Goal: Task Accomplishment & Management: Use online tool/utility

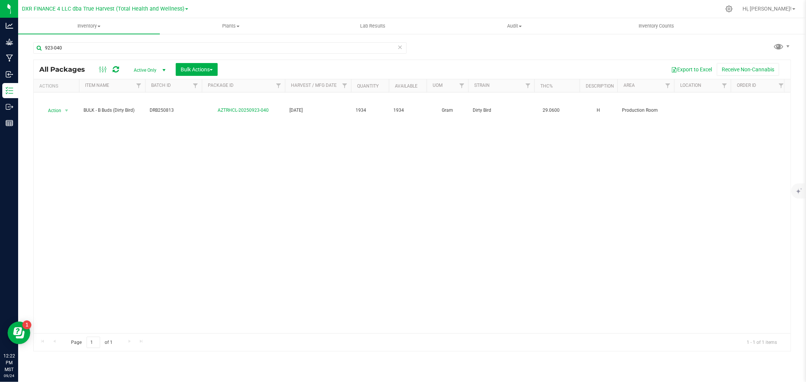
click at [66, 51] on input "923-040" at bounding box center [219, 47] width 373 height 11
drag, startPoint x: 0, startPoint y: 0, endPoint x: 67, endPoint y: 51, distance: 84.2
click at [67, 51] on input "923-040" at bounding box center [219, 47] width 373 height 11
type input "828-043"
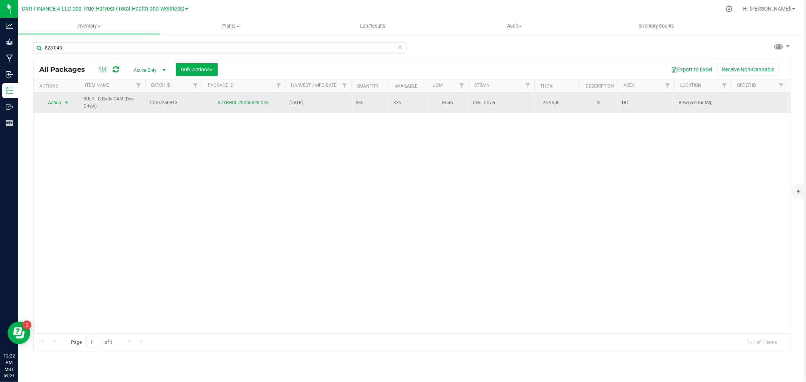
click at [61, 102] on span "Action" at bounding box center [51, 102] width 20 height 11
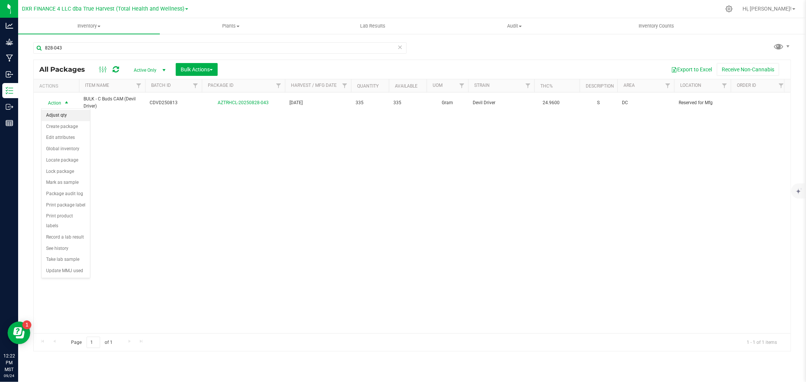
click at [63, 116] on li "Adjust qty" at bounding box center [66, 115] width 48 height 11
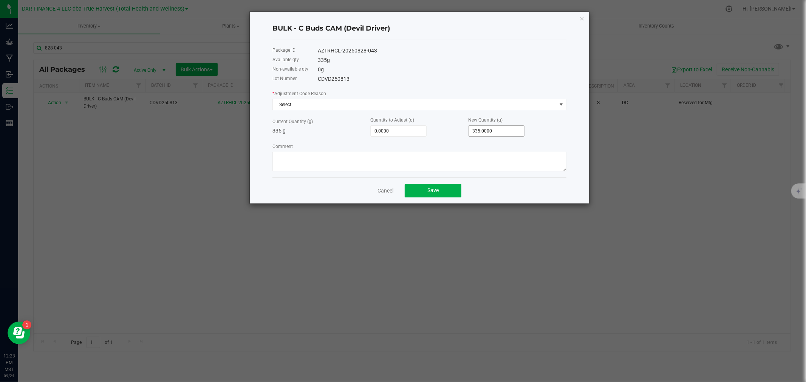
type input "335"
click at [487, 131] on input "335" at bounding box center [497, 131] width 56 height 11
type input "-334.0000"
type input "1"
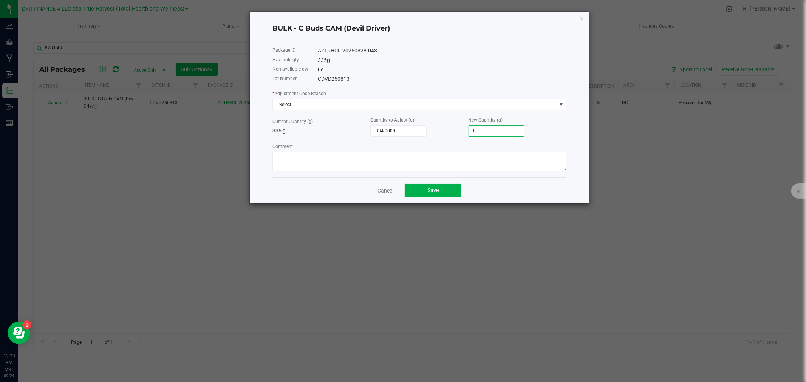
type input "-325.0000"
type input "10"
type input "-234.0000"
type input "101"
type input "675.0000"
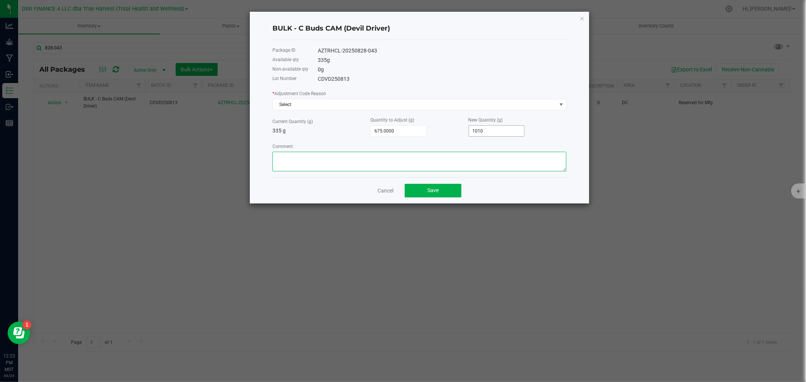
type input "1,010.0000"
click at [454, 155] on textarea "Comment" at bounding box center [419, 162] width 294 height 20
drag, startPoint x: 368, startPoint y: 159, endPoint x: 270, endPoint y: 161, distance: 98.2
click at [270, 161] on div "BULK - C Buds CAM (Devil Driver) Package ID AZTRHCL-20250828-043 Available qty …" at bounding box center [419, 108] width 339 height 192
click at [394, 164] on textarea "Comment" at bounding box center [419, 162] width 294 height 20
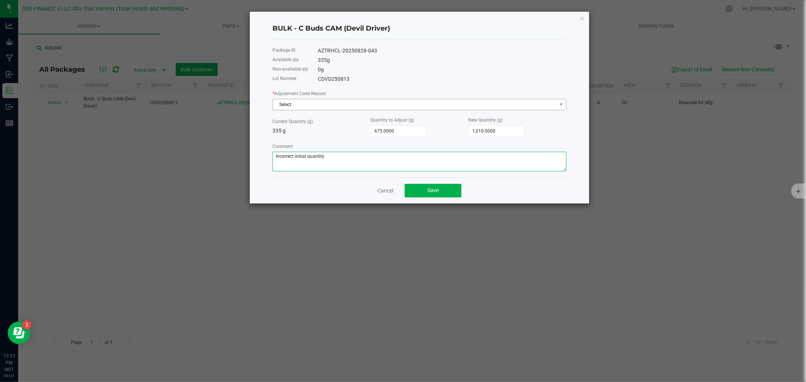
type textarea "Incorrect initial quantity"
click at [297, 106] on span "Select" at bounding box center [415, 104] width 284 height 11
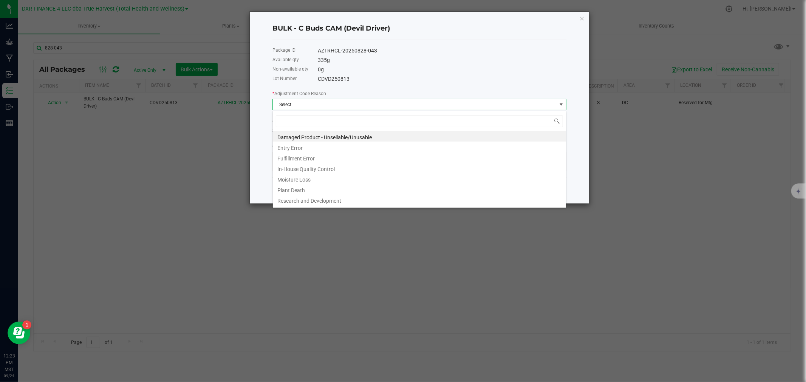
scroll to position [11, 294]
click at [296, 145] on li "Entry Error" at bounding box center [419, 147] width 293 height 11
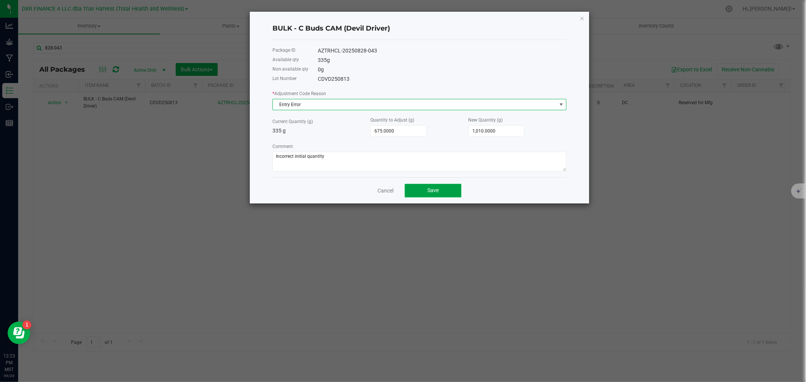
click at [451, 190] on button "Save" at bounding box center [433, 191] width 57 height 14
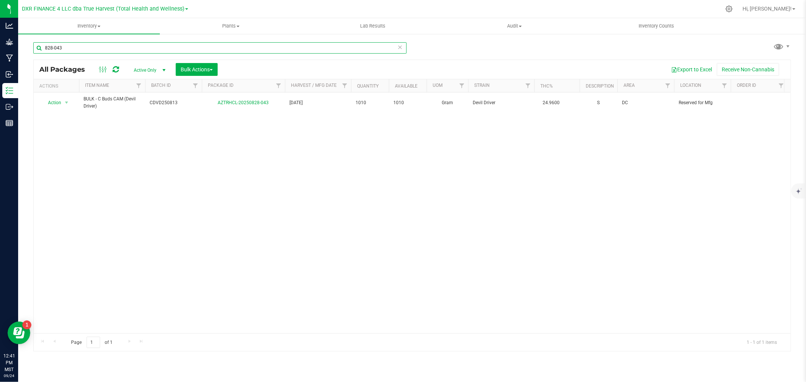
click at [100, 46] on input "828-043" at bounding box center [219, 47] width 373 height 11
type input "dvd250618"
